Goal: Find specific page/section: Find specific page/section

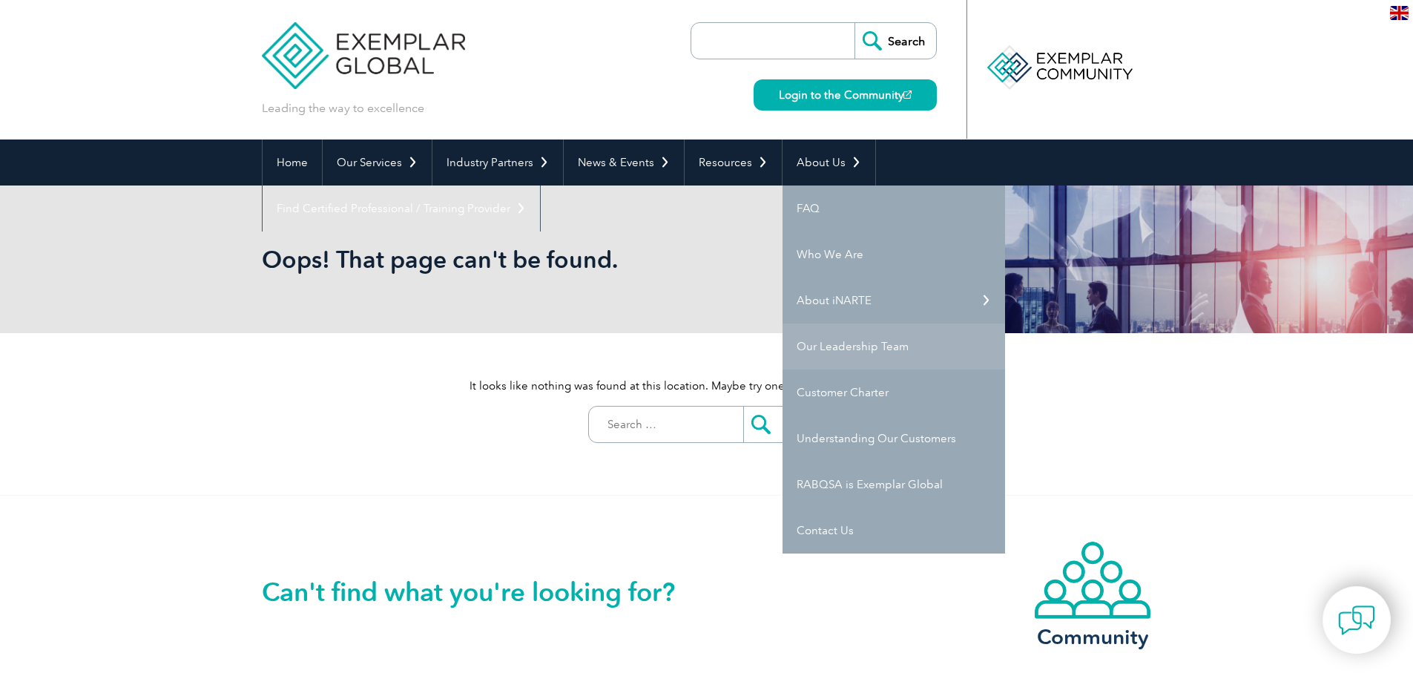
click at [877, 339] on link "Our Leadership Team" at bounding box center [894, 346] width 223 height 46
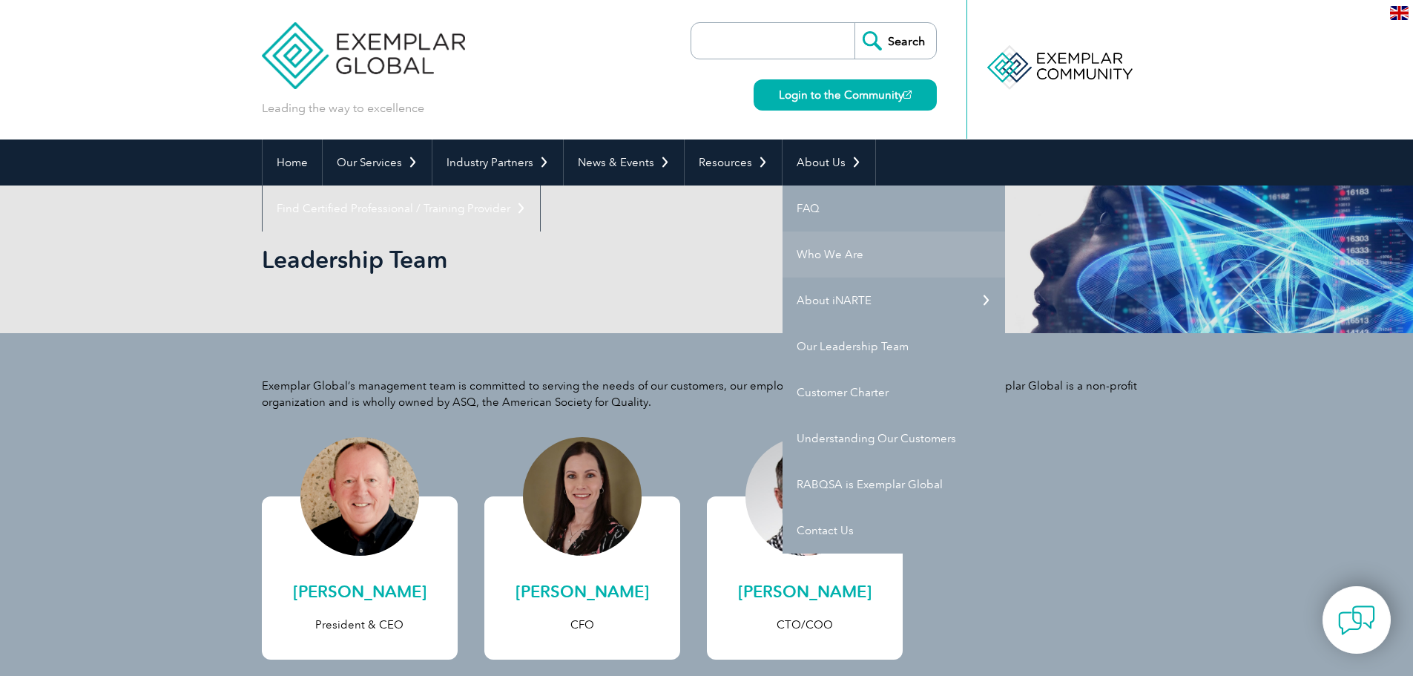
click at [855, 244] on link "Who We Are" at bounding box center [894, 254] width 223 height 46
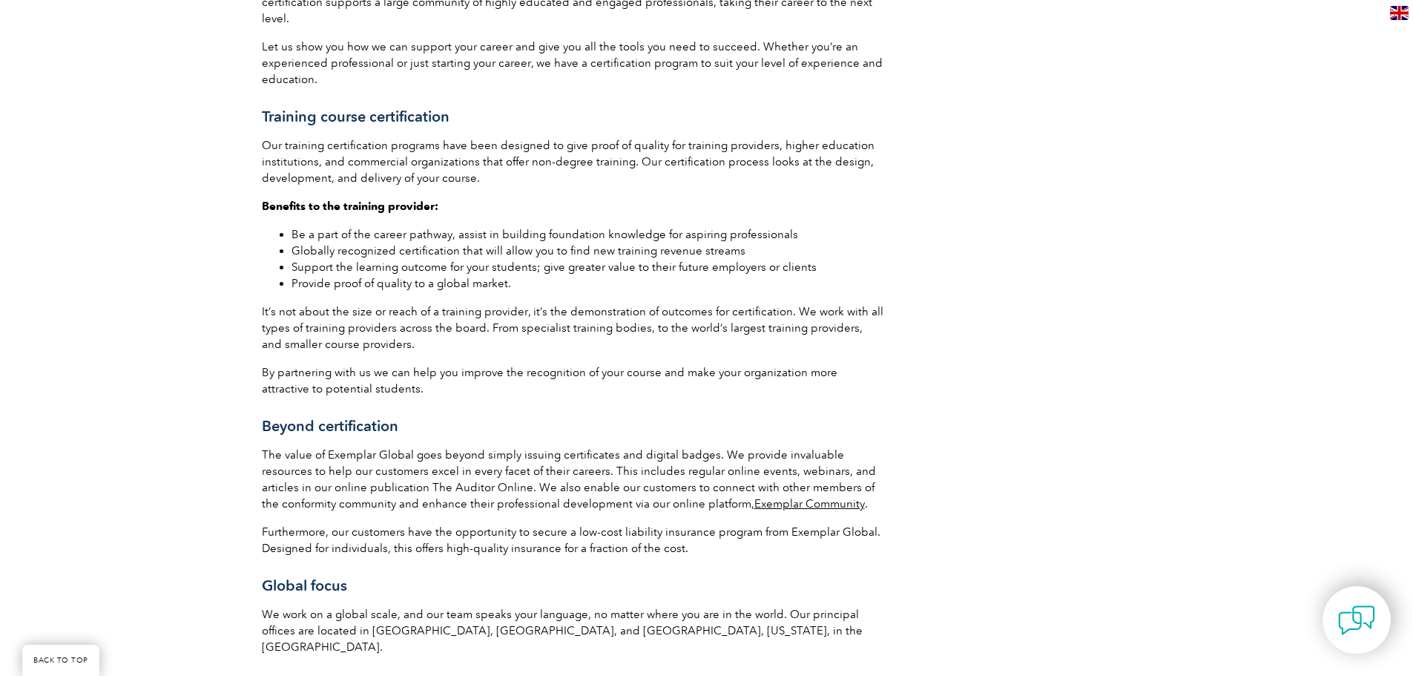
scroll to position [2077, 0]
